Goal: Find specific page/section: Find specific page/section

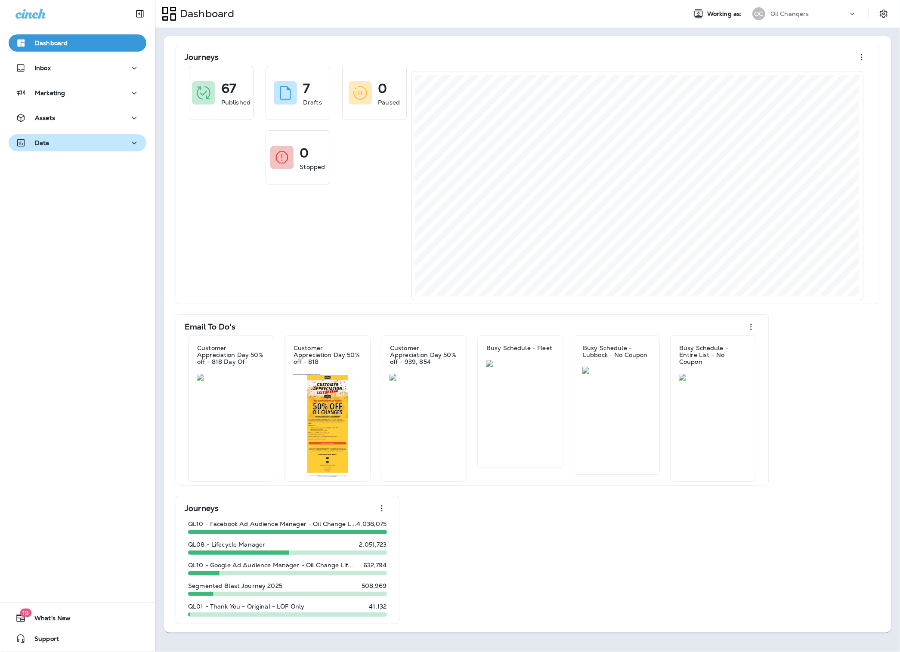
click at [48, 143] on p "Data" at bounding box center [42, 142] width 15 height 7
click at [46, 148] on div "Data" at bounding box center [32, 143] width 34 height 11
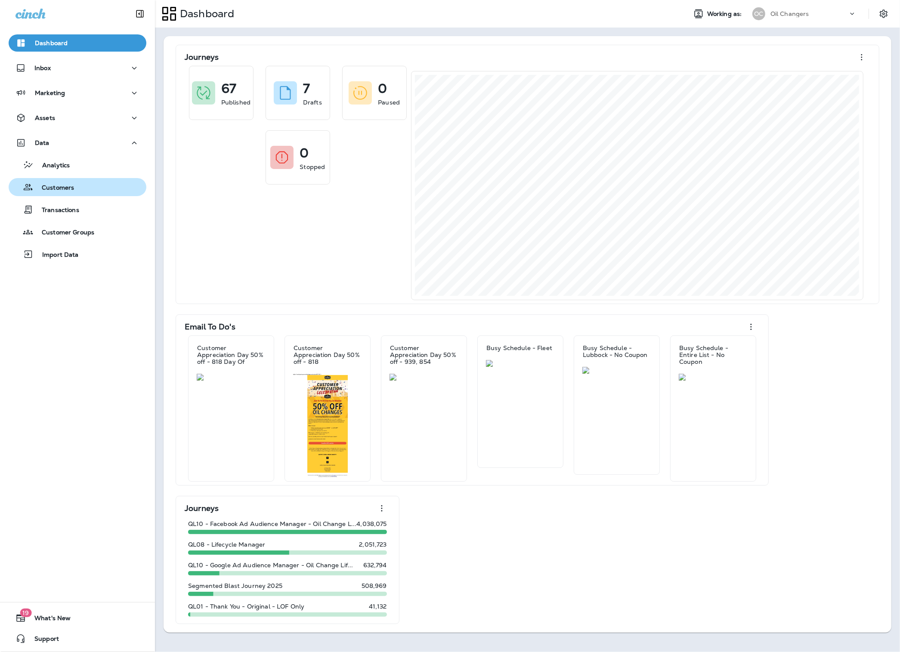
click at [55, 192] on p "Customers" at bounding box center [53, 188] width 41 height 8
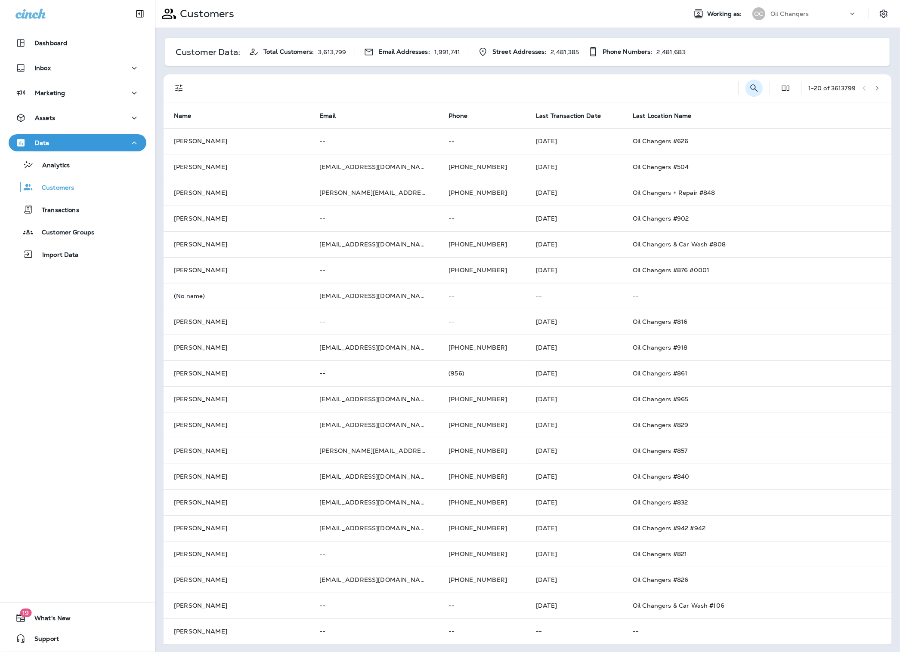
click at [749, 90] on icon "Search Customers" at bounding box center [754, 88] width 10 height 10
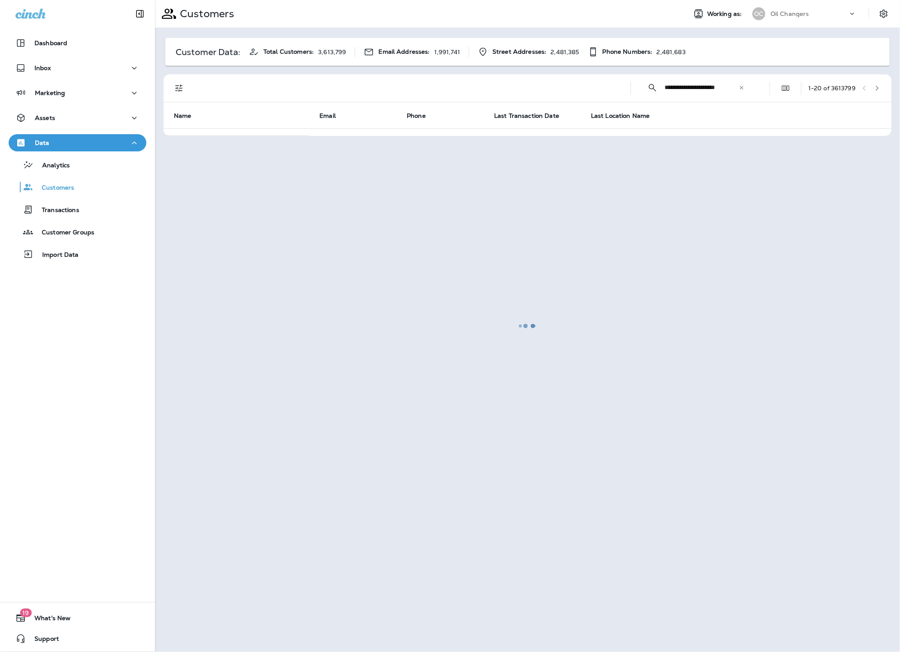
scroll to position [0, 5]
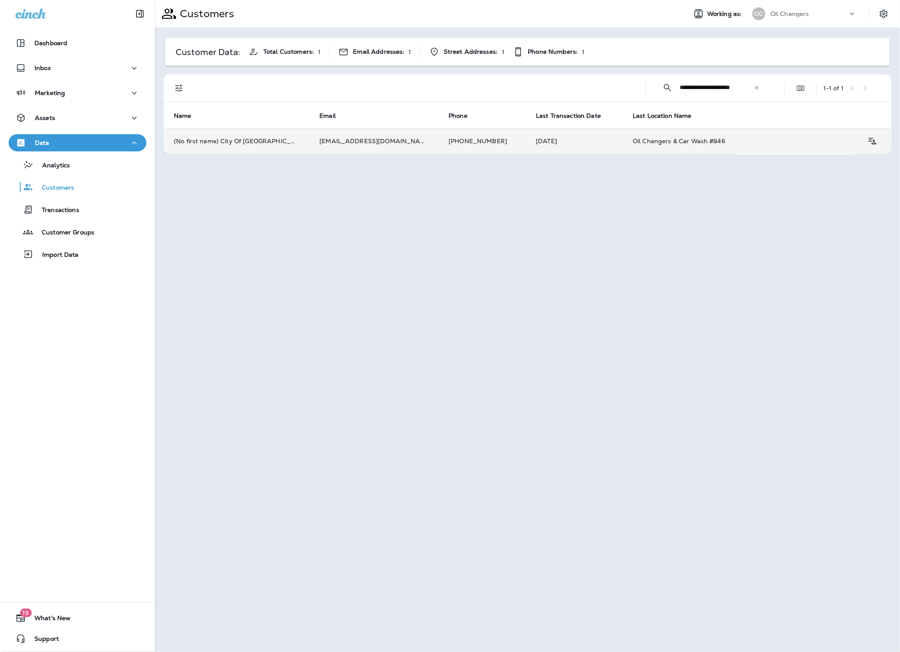
type input "**********"
click at [490, 135] on td "[PHONE_NUMBER]" at bounding box center [481, 141] width 87 height 26
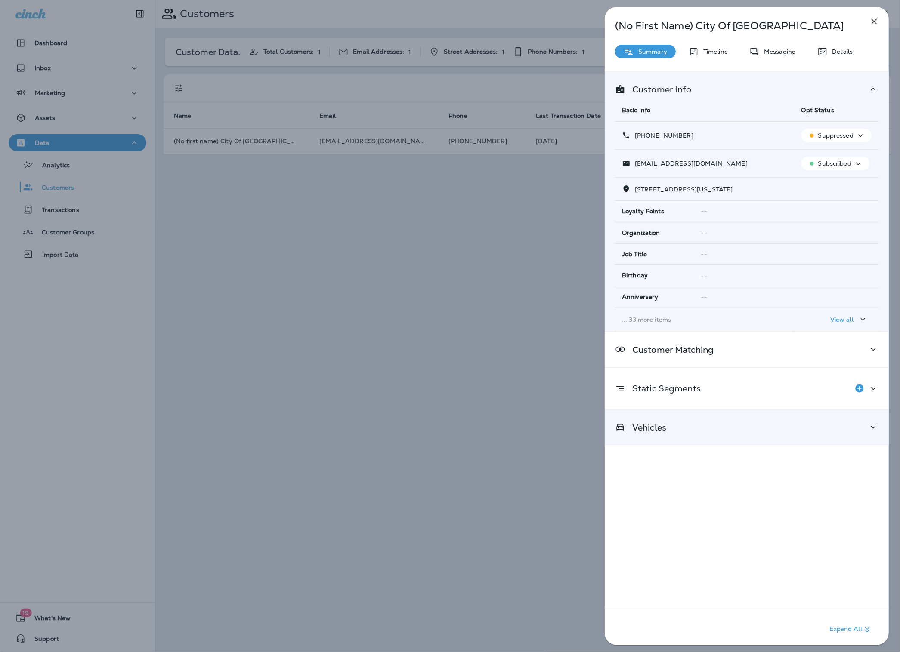
click at [669, 443] on div "Vehicles" at bounding box center [746, 427] width 284 height 35
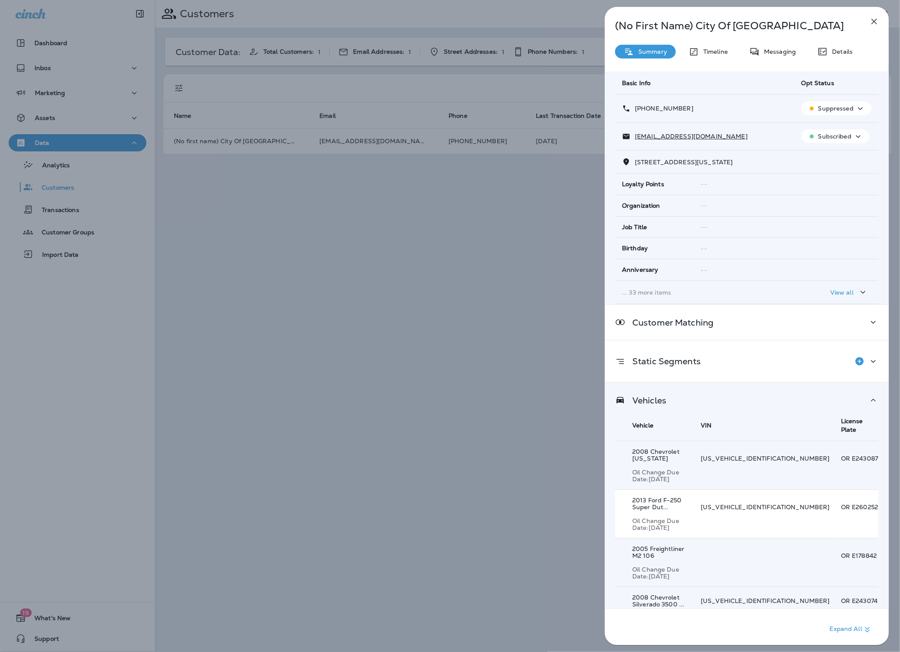
scroll to position [28, 0]
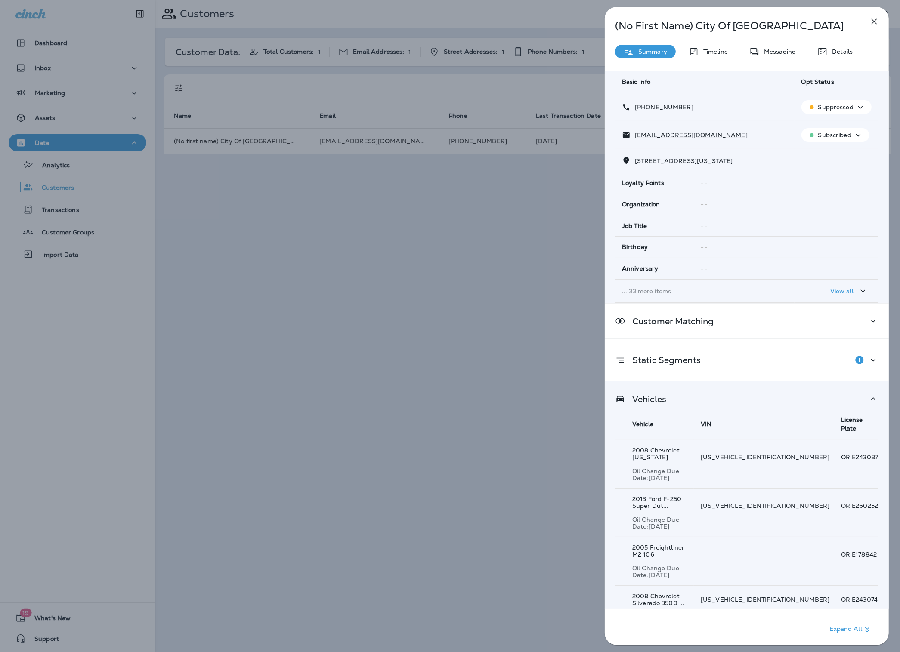
click at [662, 645] on button "Show 35 more item(s)" at bounding box center [658, 652] width 80 height 14
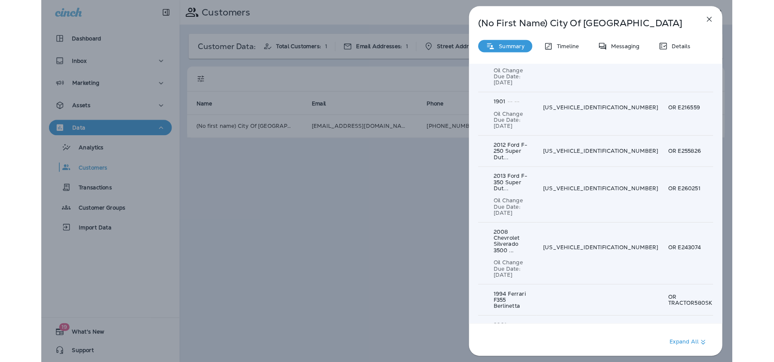
scroll to position [1224, 0]
